Goal: Obtain resource: Obtain resource

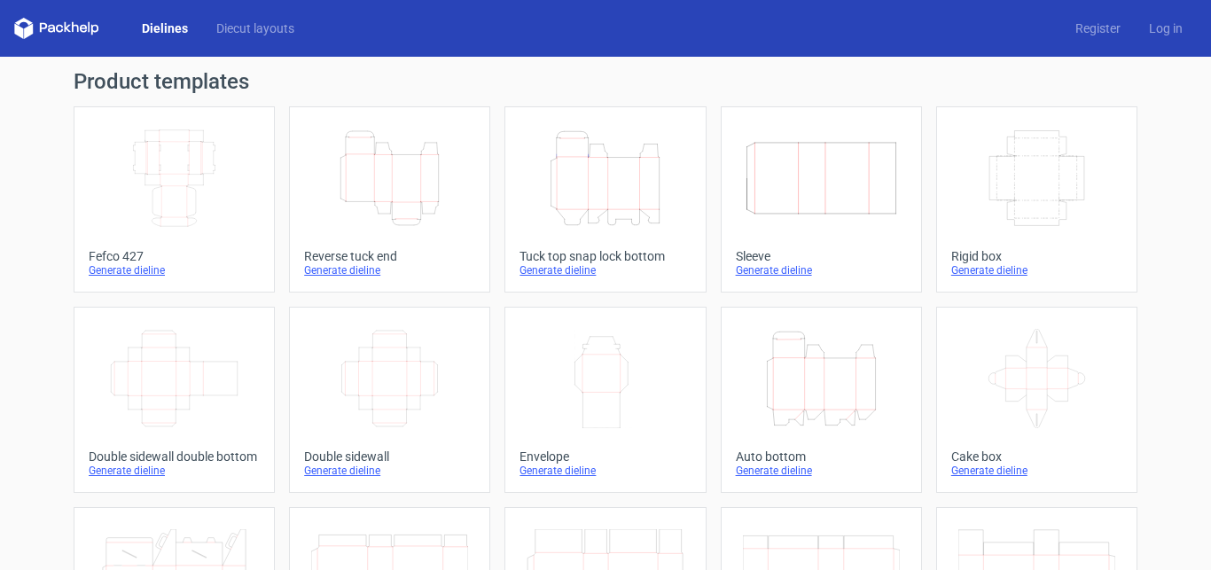
click at [362, 220] on icon "Height Depth Width" at bounding box center [389, 178] width 157 height 99
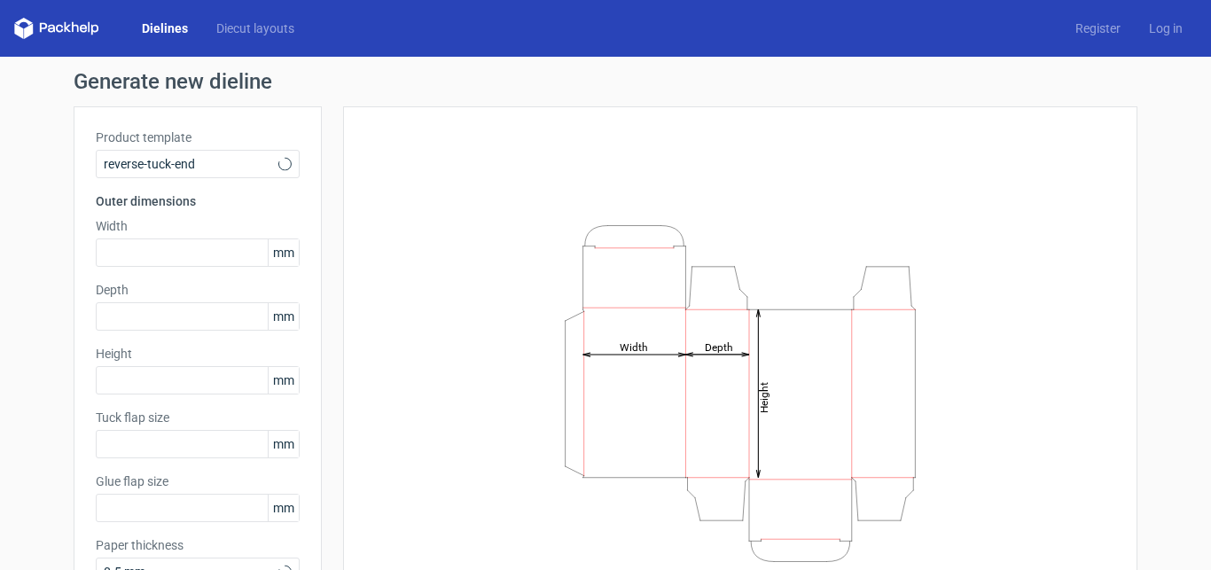
type input "15"
type input "10"
click at [171, 399] on div "Product template Reverse tuck end Outer dimensions Width mm Depth mm Height [PE…" at bounding box center [198, 364] width 248 height 516
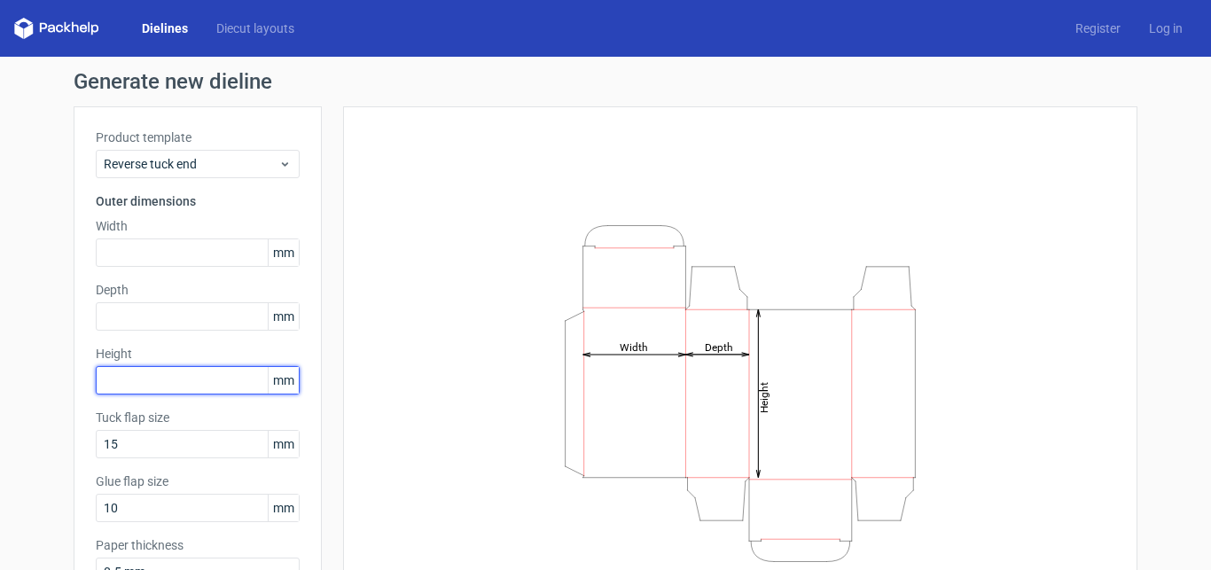
click at [178, 379] on input "text" at bounding box center [198, 380] width 204 height 28
type input "195"
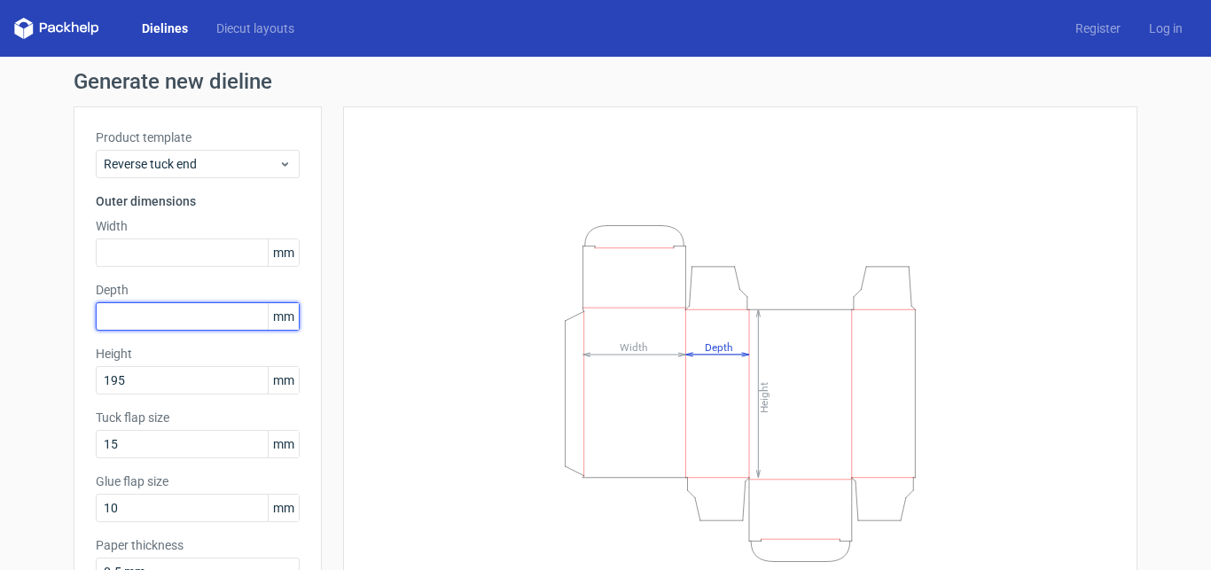
click at [157, 321] on input "text" at bounding box center [198, 316] width 204 height 28
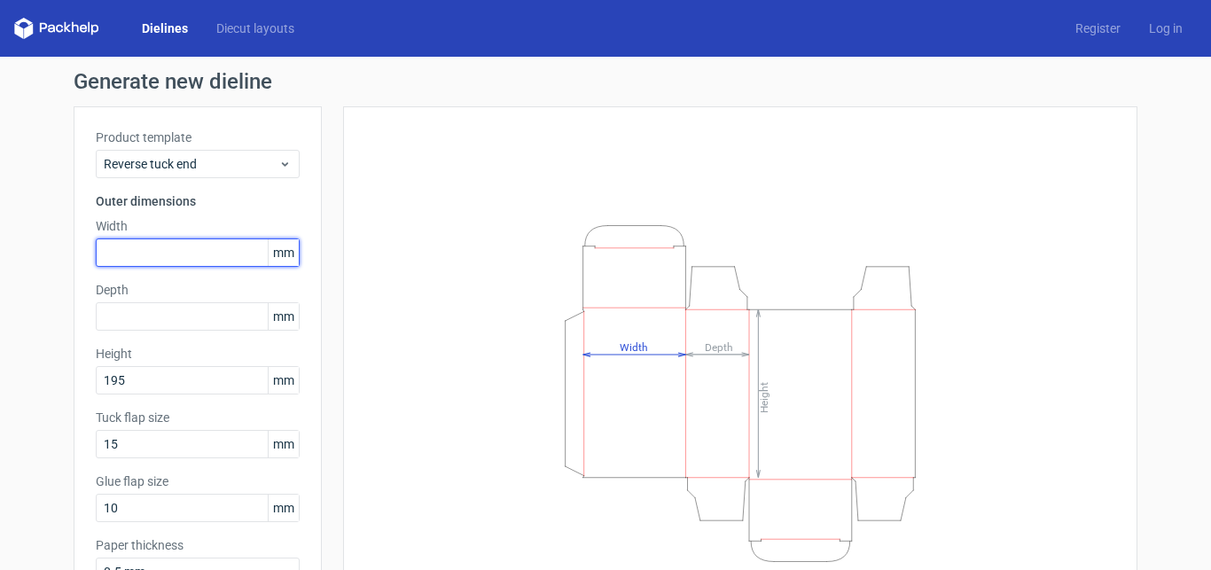
click at [168, 248] on input "text" at bounding box center [198, 252] width 204 height 28
type input "80"
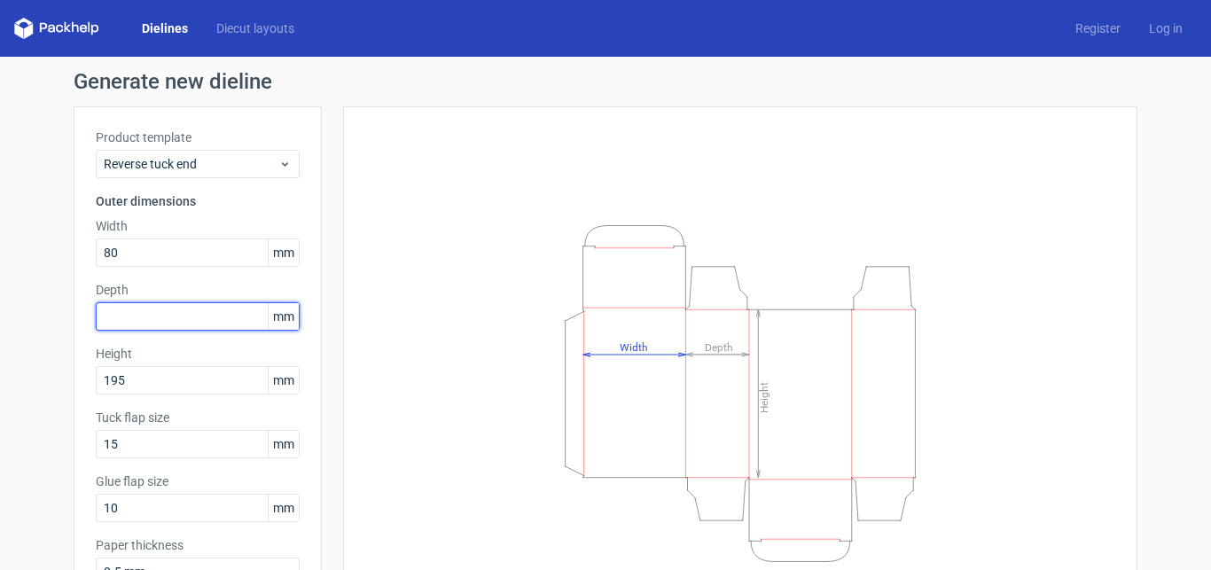
click at [169, 324] on input "text" at bounding box center [198, 316] width 204 height 28
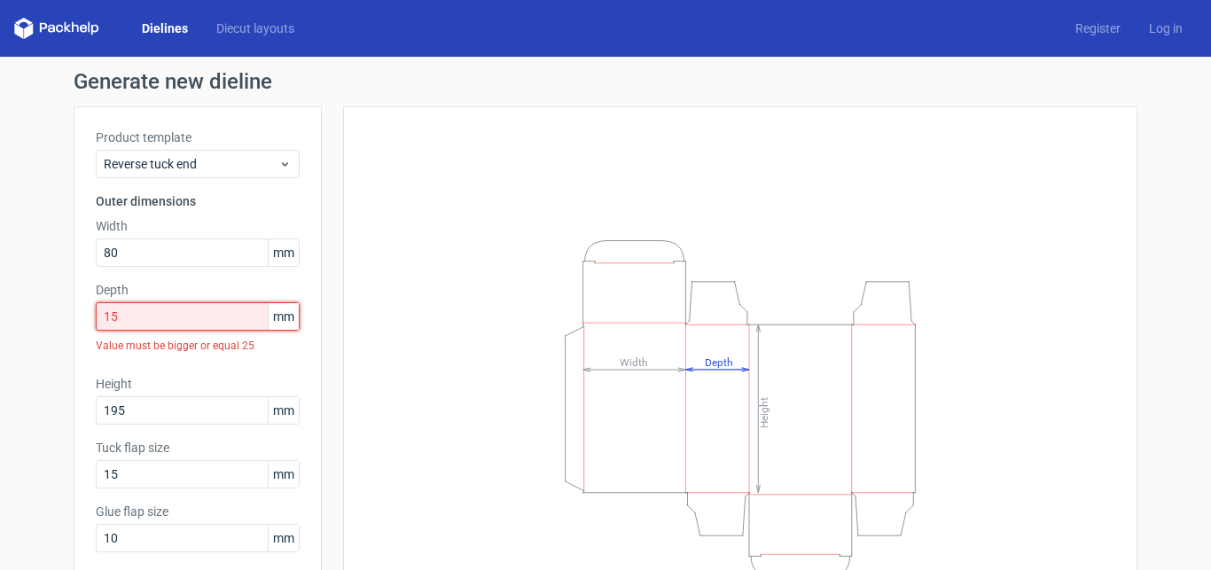
click at [182, 307] on input "15" at bounding box center [198, 316] width 204 height 28
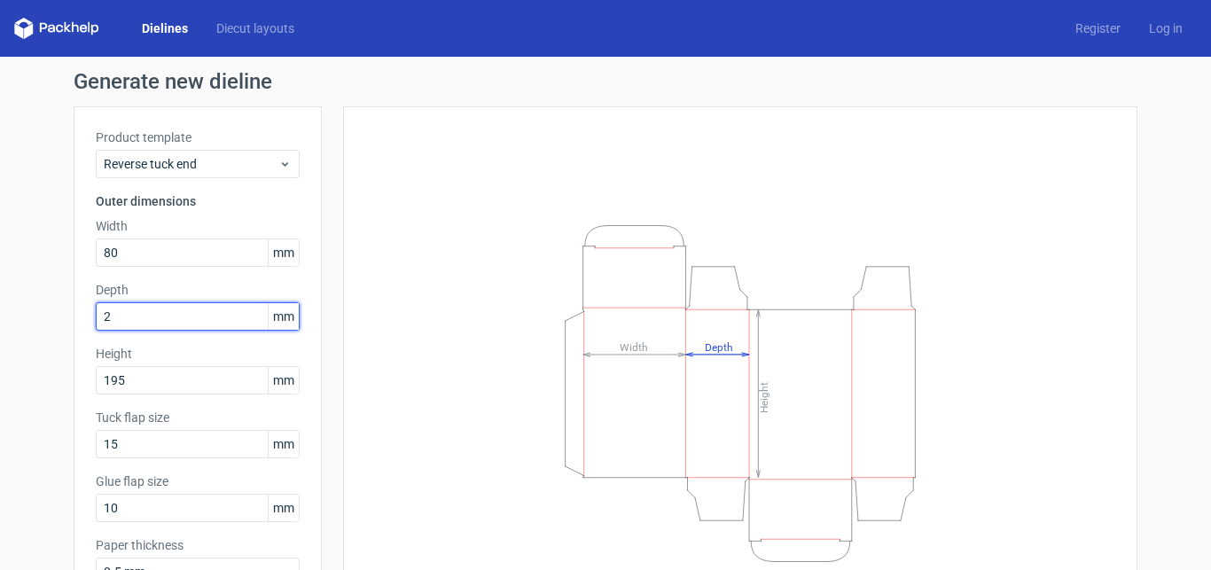
type input "25"
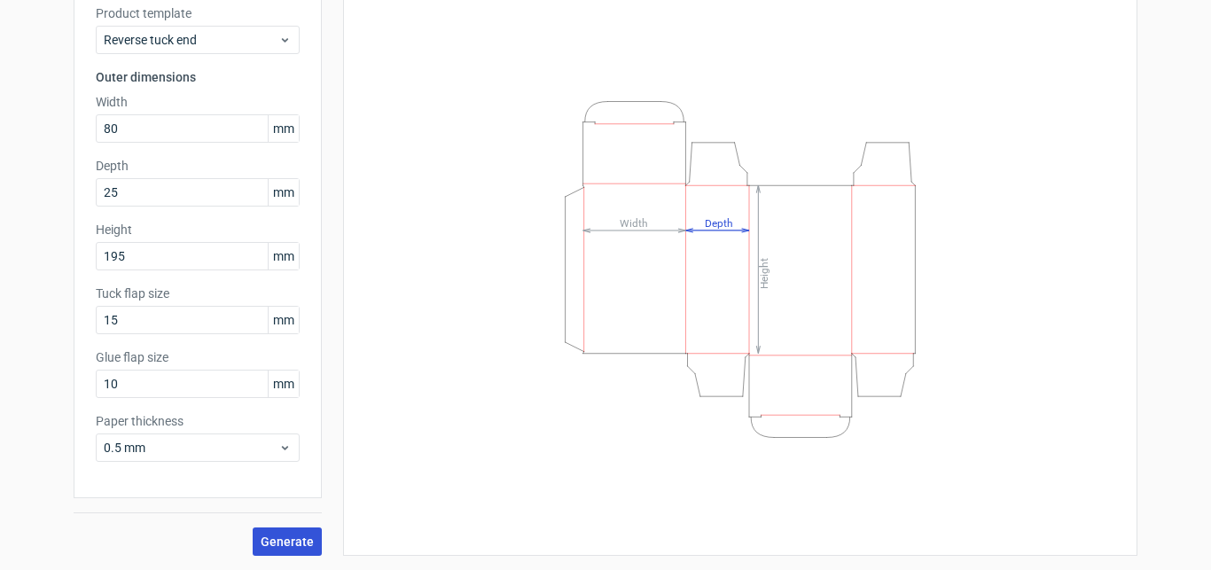
click at [299, 544] on span "Generate" at bounding box center [287, 541] width 53 height 12
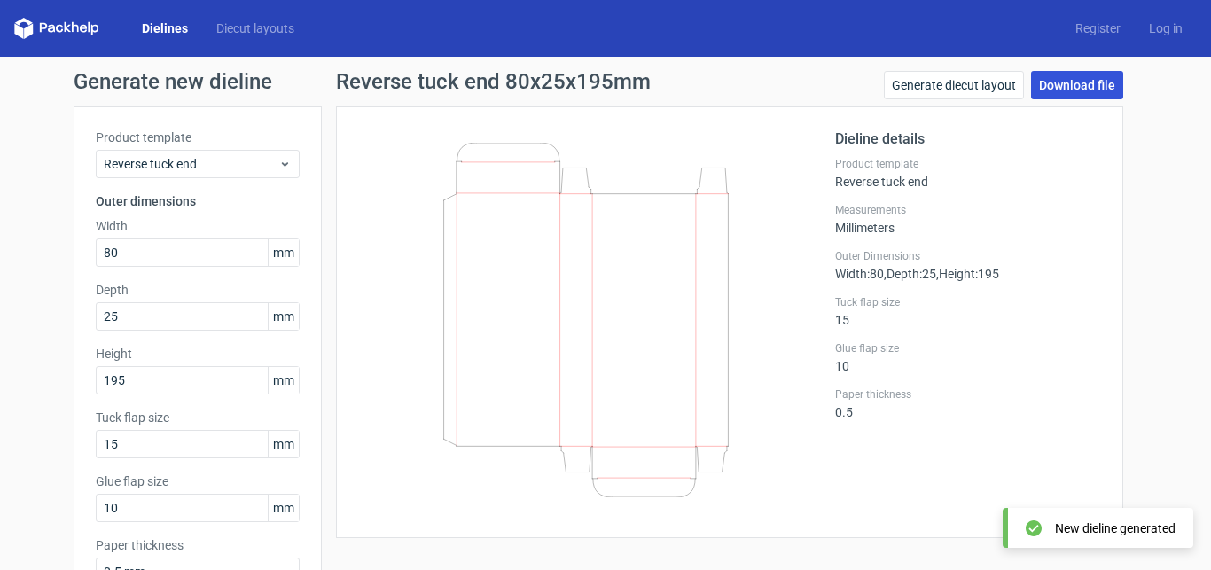
click at [1070, 84] on link "Download file" at bounding box center [1077, 85] width 92 height 28
